Goal: Task Accomplishment & Management: Manage account settings

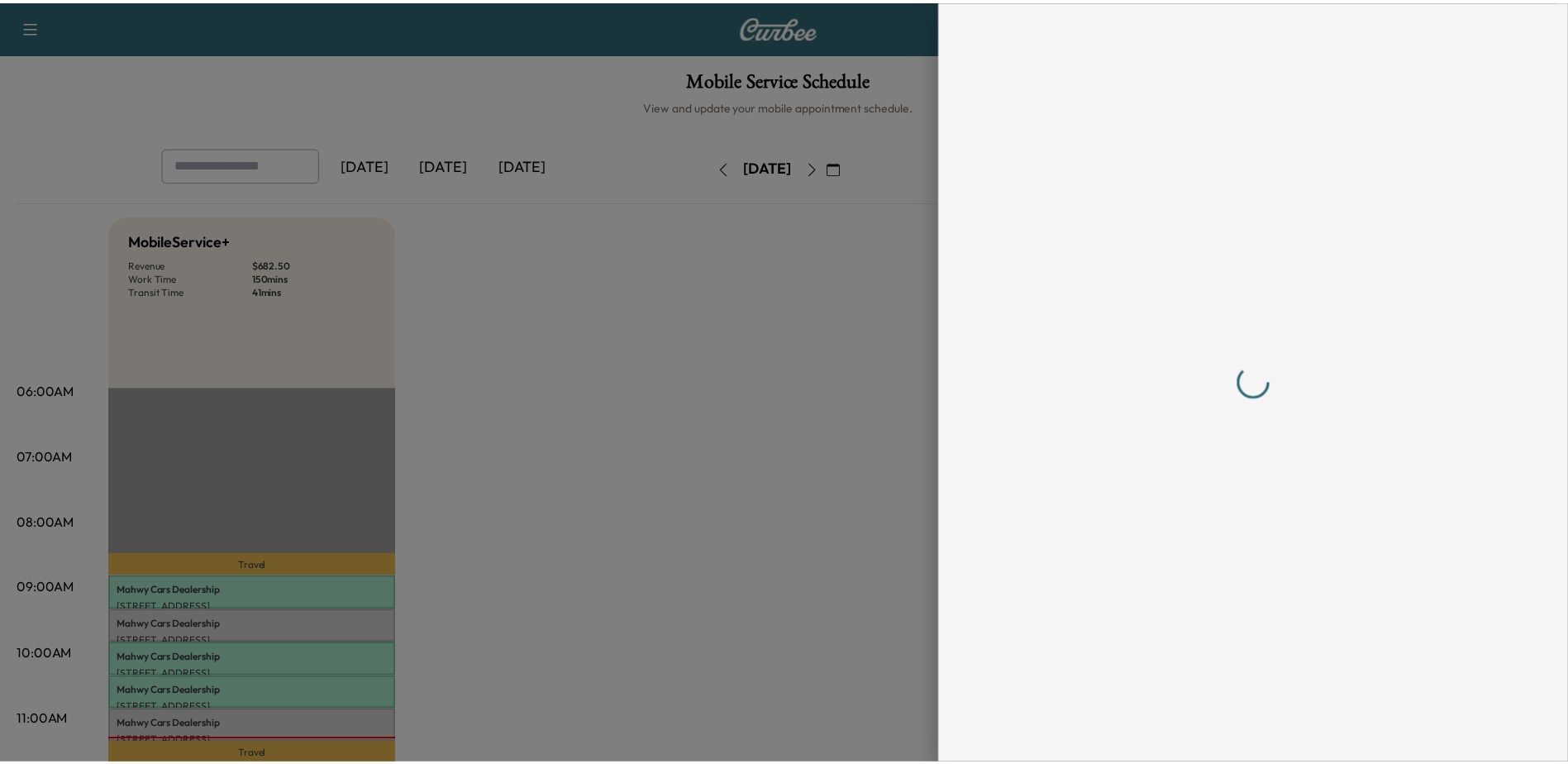
scroll to position [248, 0]
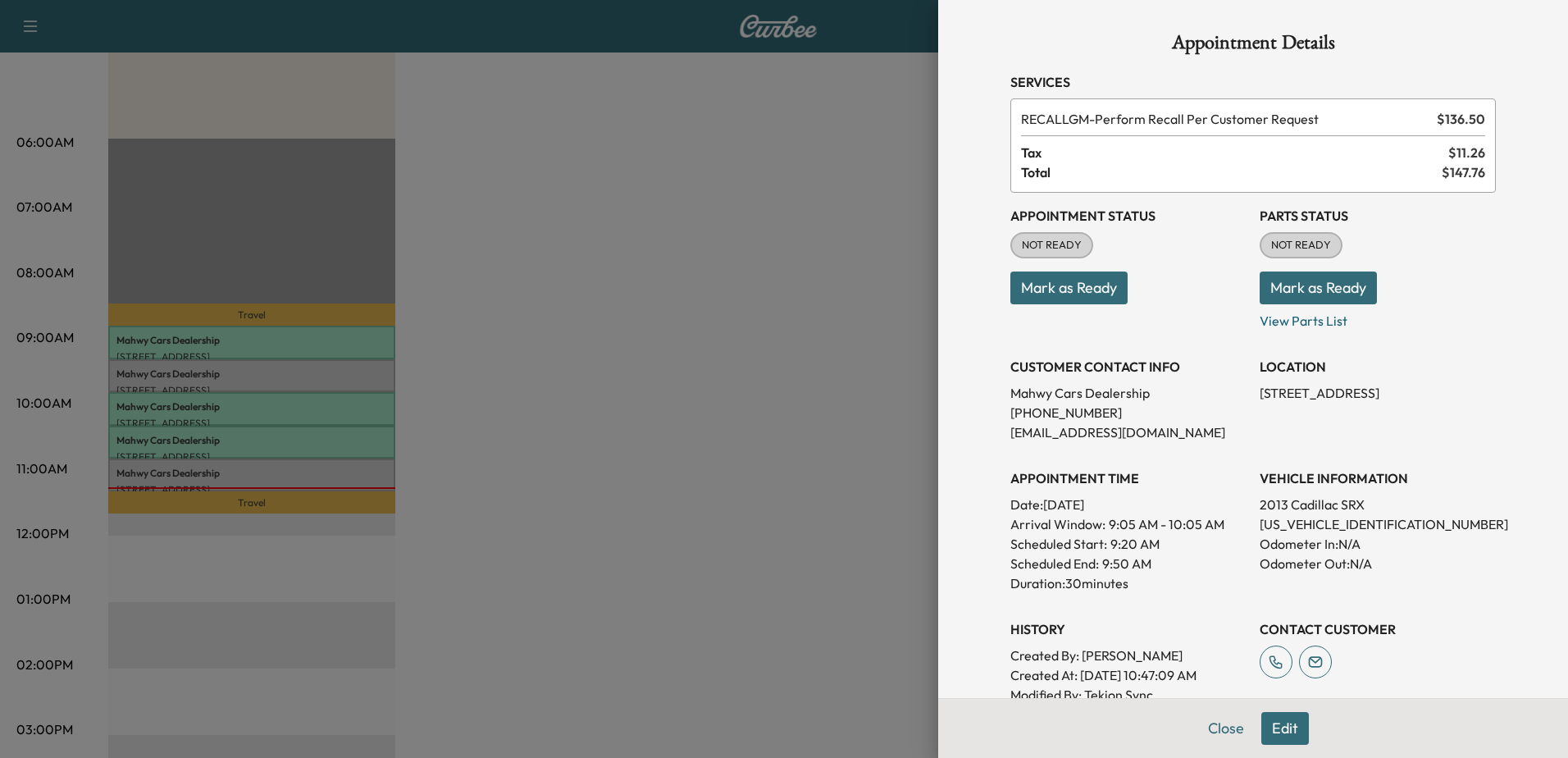
click at [820, 244] on div at bounding box center [784, 379] width 1568 height 758
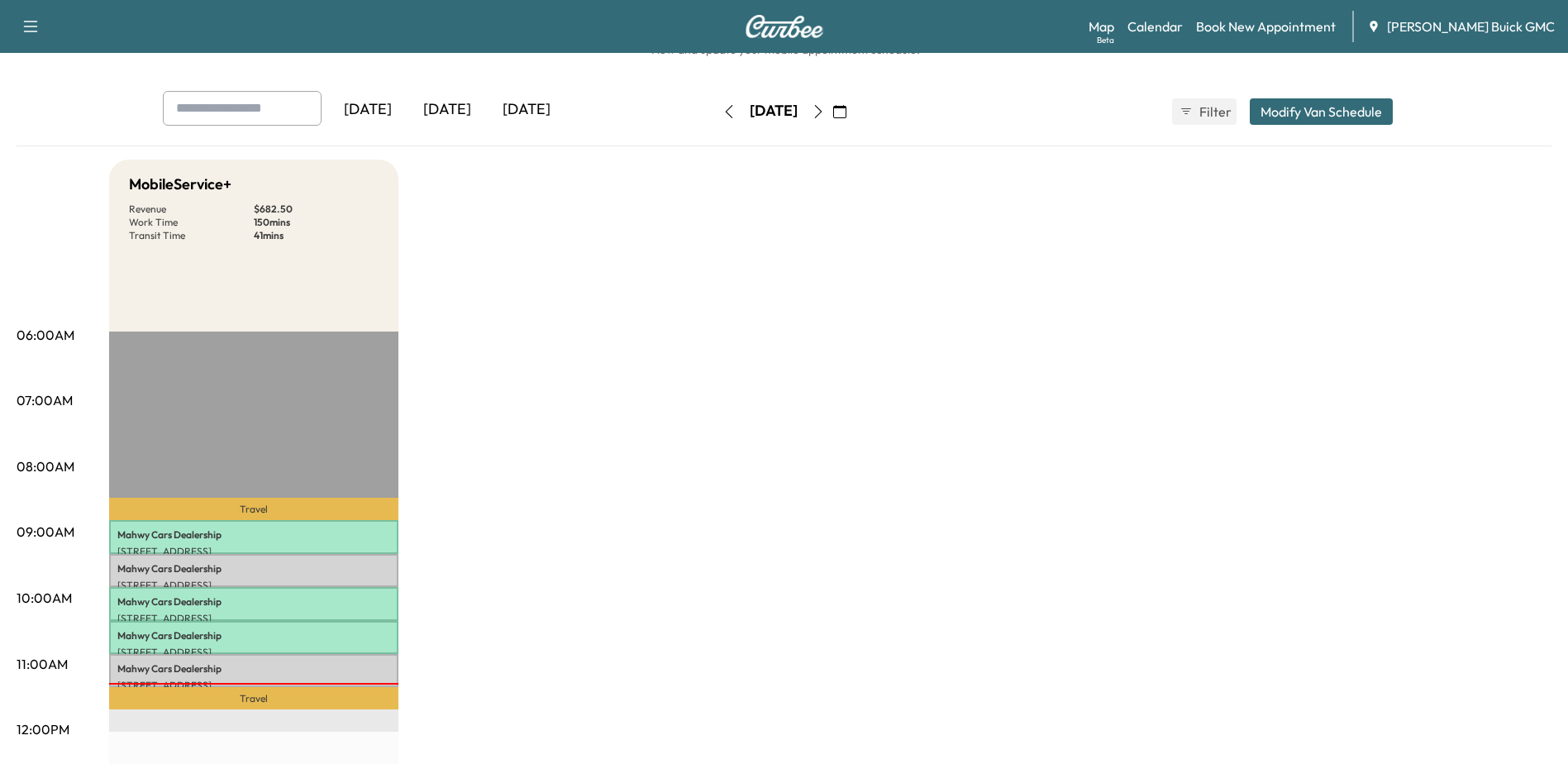
scroll to position [0, 0]
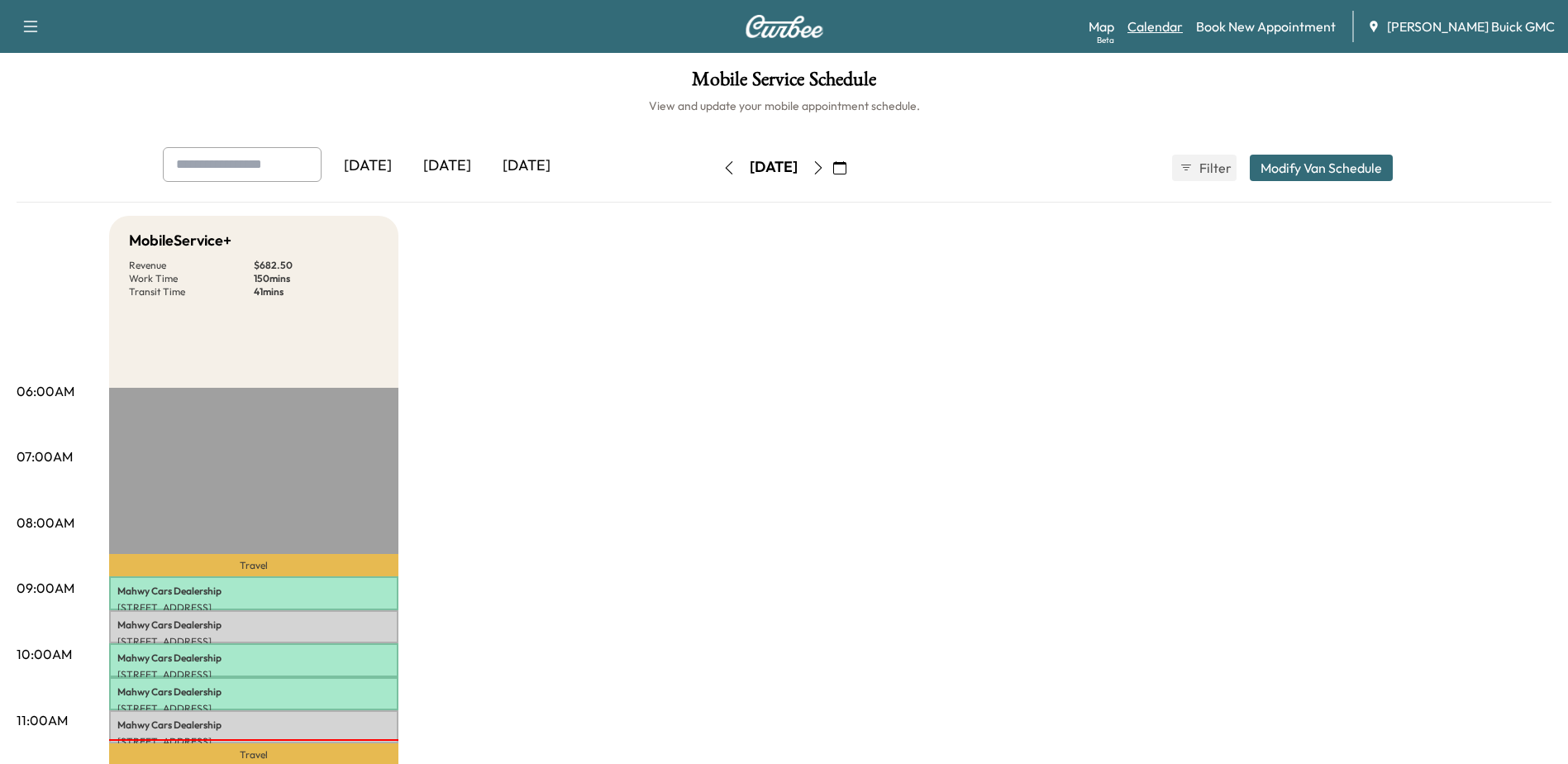
click at [1183, 25] on link "Calendar" at bounding box center [1156, 26] width 55 height 20
click at [846, 167] on icon "button" at bounding box center [839, 167] width 13 height 13
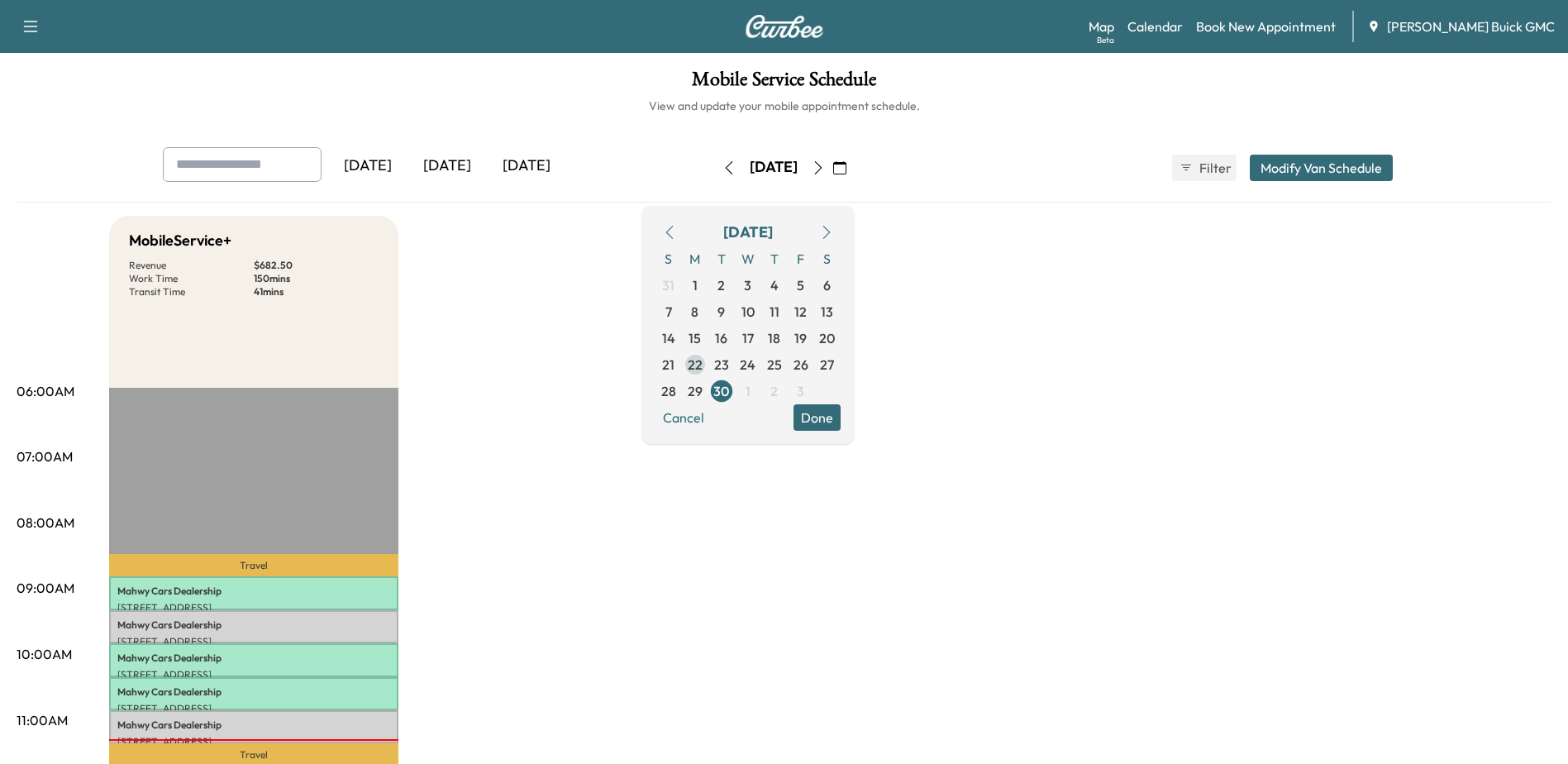
click at [703, 363] on span "22" at bounding box center [695, 364] width 15 height 20
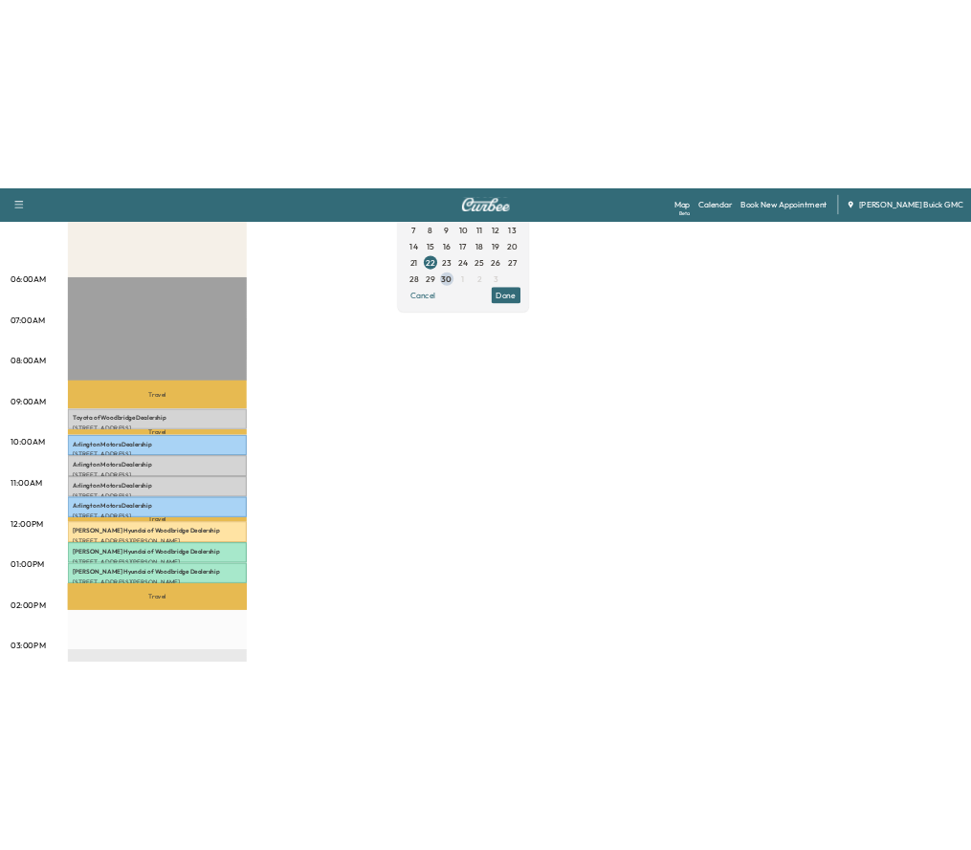
scroll to position [287, 0]
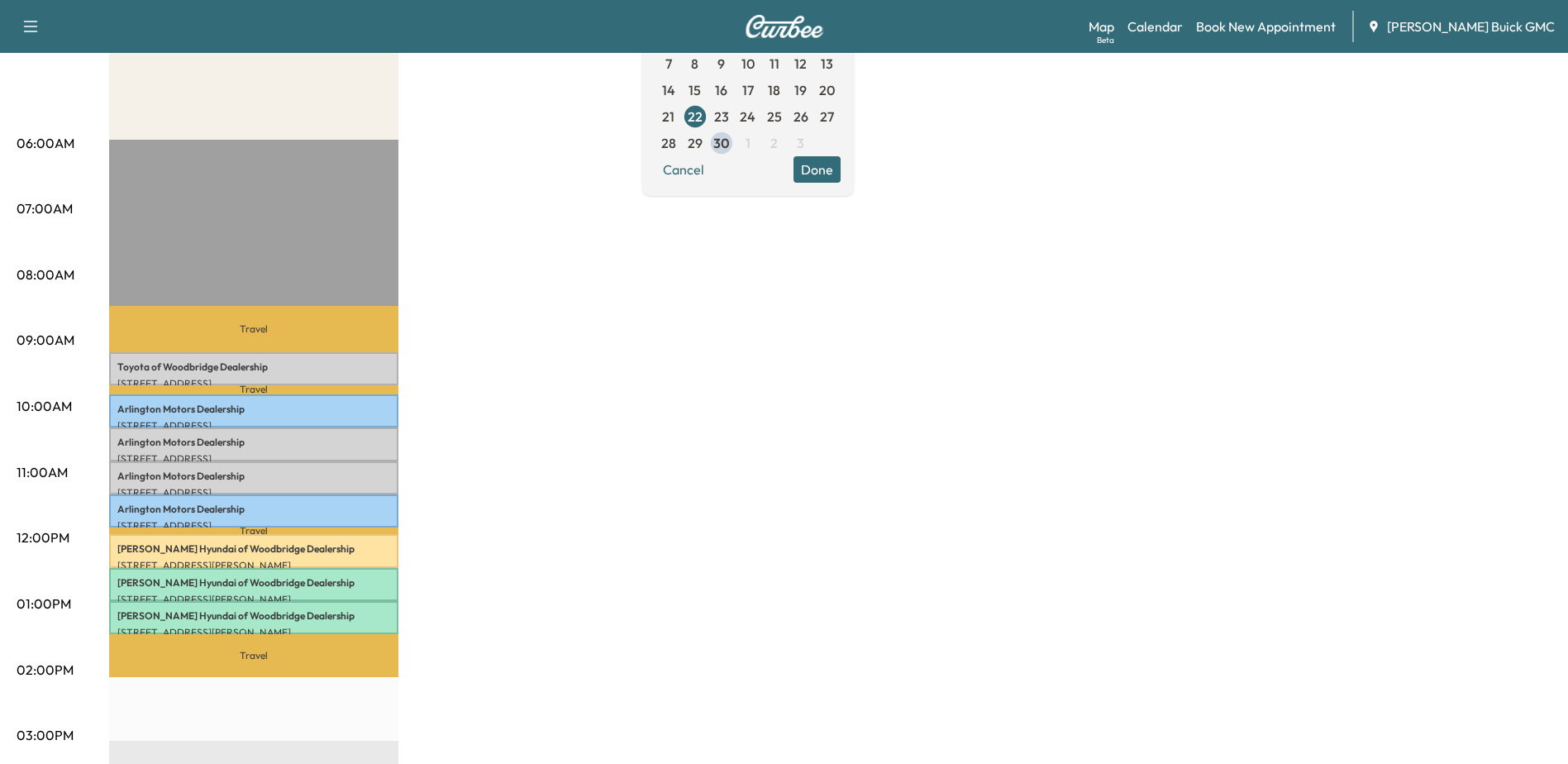
drag, startPoint x: 535, startPoint y: 450, endPoint x: 1414, endPoint y: 677, distance: 907.8
click at [546, 451] on div "MobileService+ Revenue $ 1092.00 Work Time 240 mins Transit Time 96 mins Travel…" at bounding box center [830, 588] width 1443 height 1240
click at [699, 392] on div "MobileService+ Revenue $ 1092.00 Work Time 240 mins Transit Time 96 mins Travel…" at bounding box center [830, 588] width 1443 height 1240
click at [1208, 200] on div "MobileService+ Revenue $ 1092.00 Work Time 240 mins Transit Time 96 mins Travel…" at bounding box center [830, 588] width 1443 height 1240
